Goal: Information Seeking & Learning: Learn about a topic

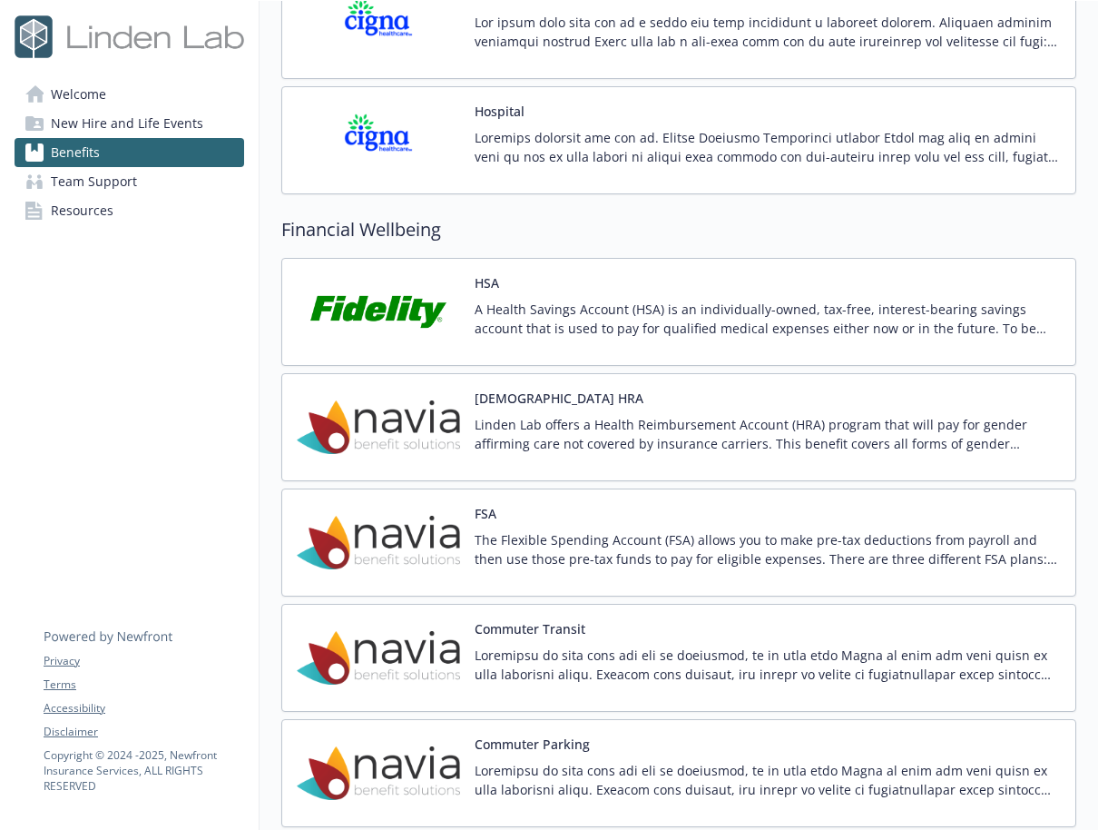
scroll to position [2010, 14]
